Goal: Task Accomplishment & Management: Manage account settings

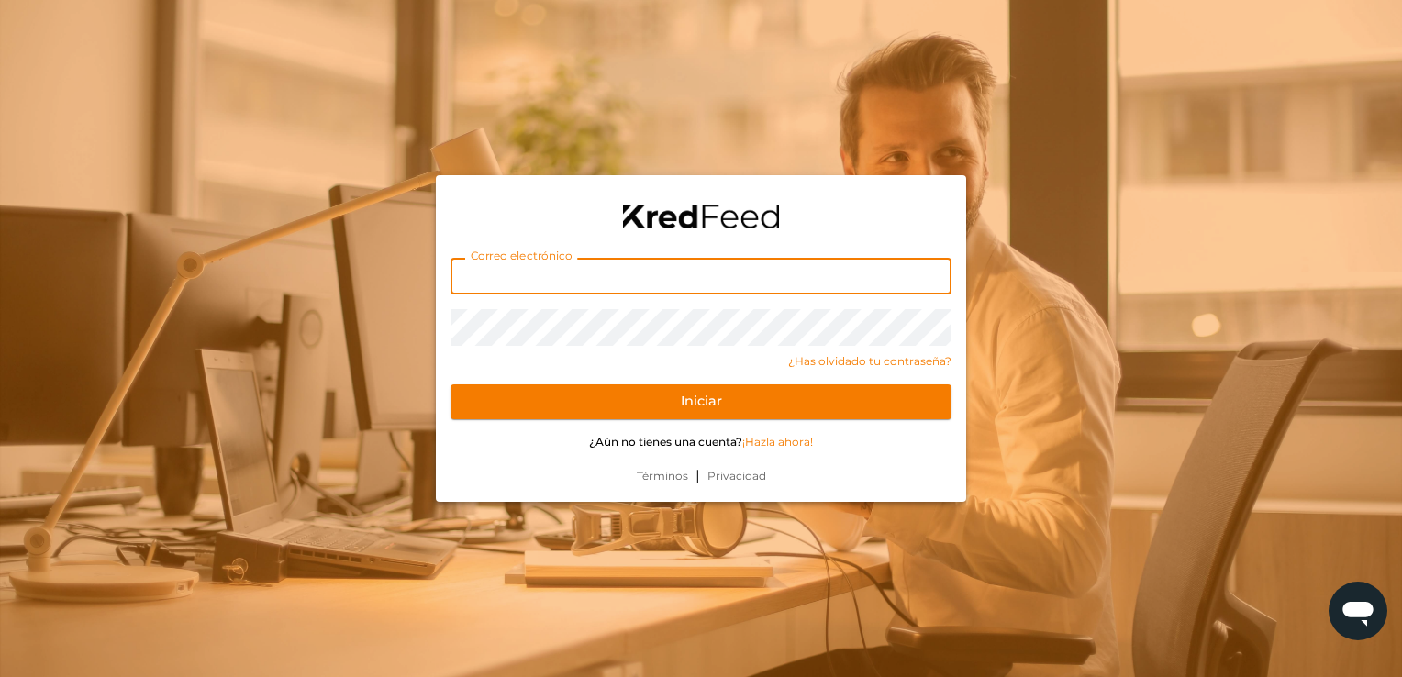
click at [548, 288] on input "text" at bounding box center [701, 276] width 501 height 37
type input "amessinaosuna@gmail.com"
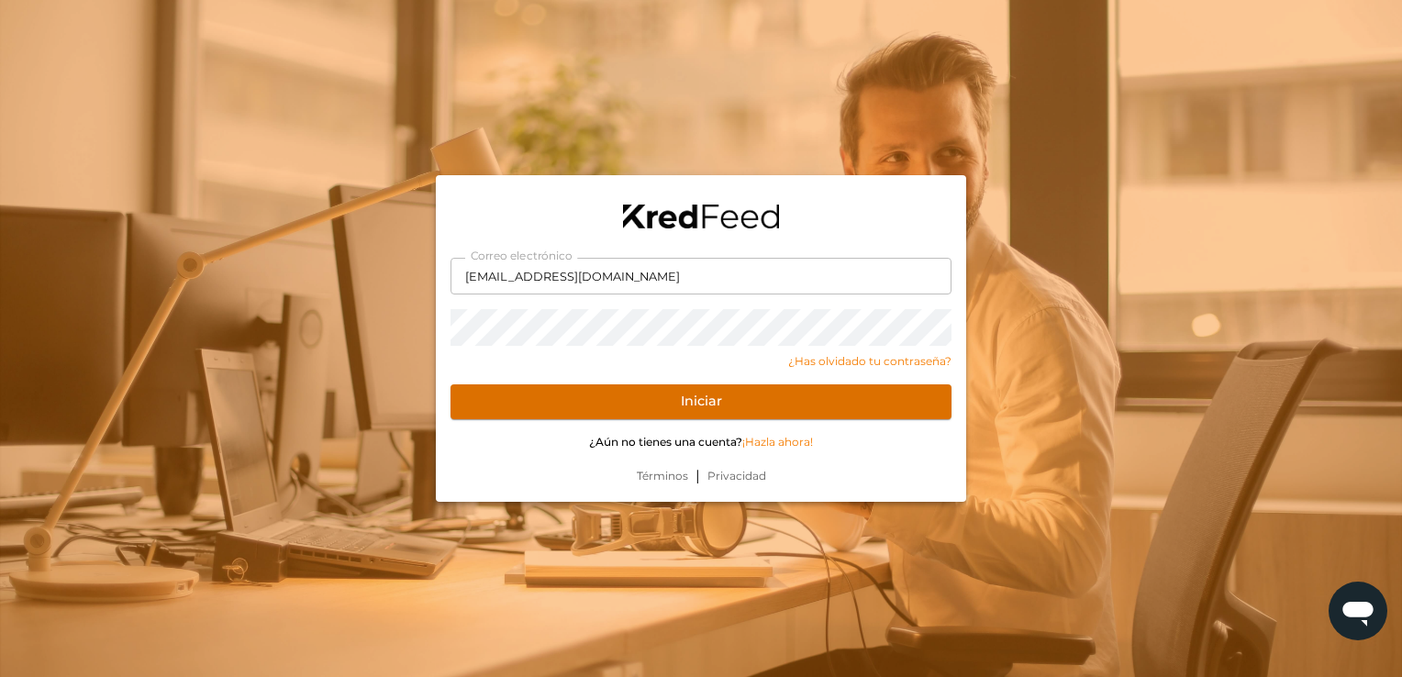
click at [548, 397] on button "Iniciar" at bounding box center [701, 402] width 501 height 35
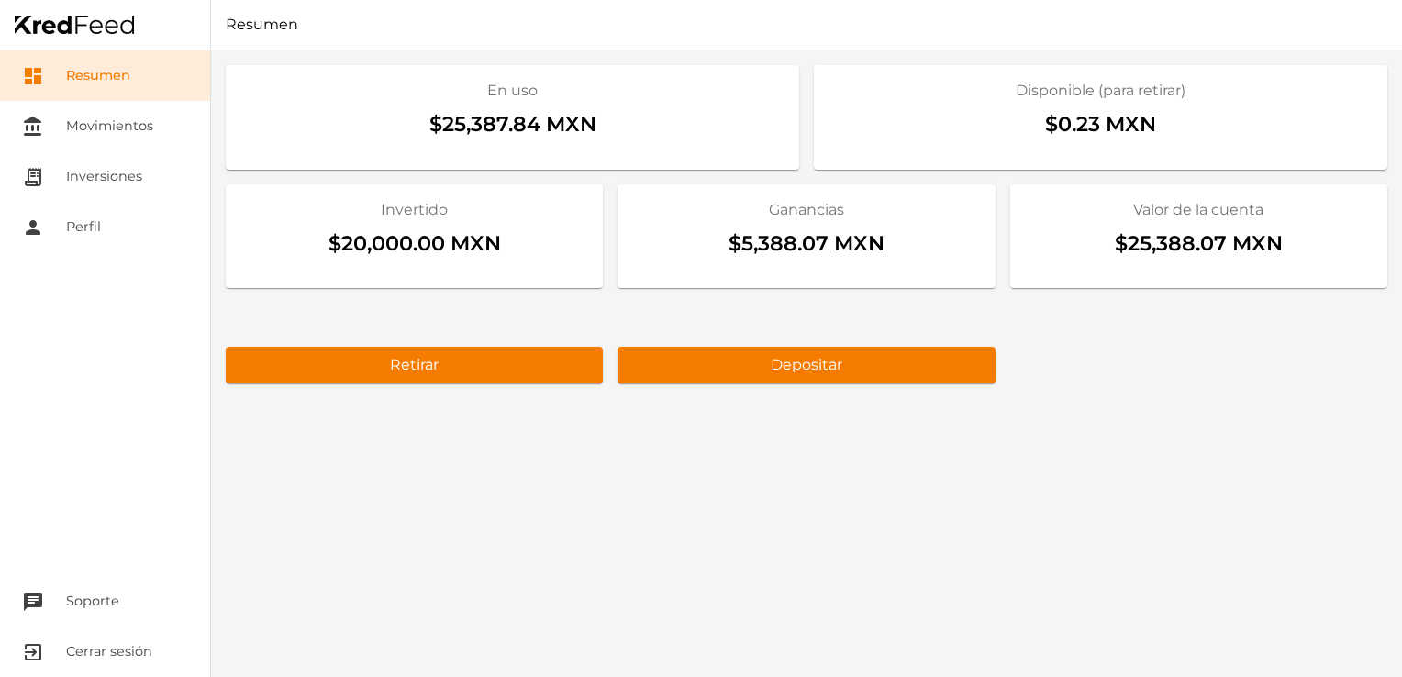
click at [836, 479] on div "En uso $25,387.84 MXN Disponible (para retirar) $0.23 MXN Invertido $20,000.00 …" at bounding box center [806, 363] width 1191 height 627
